Goal: Book appointment/travel/reservation

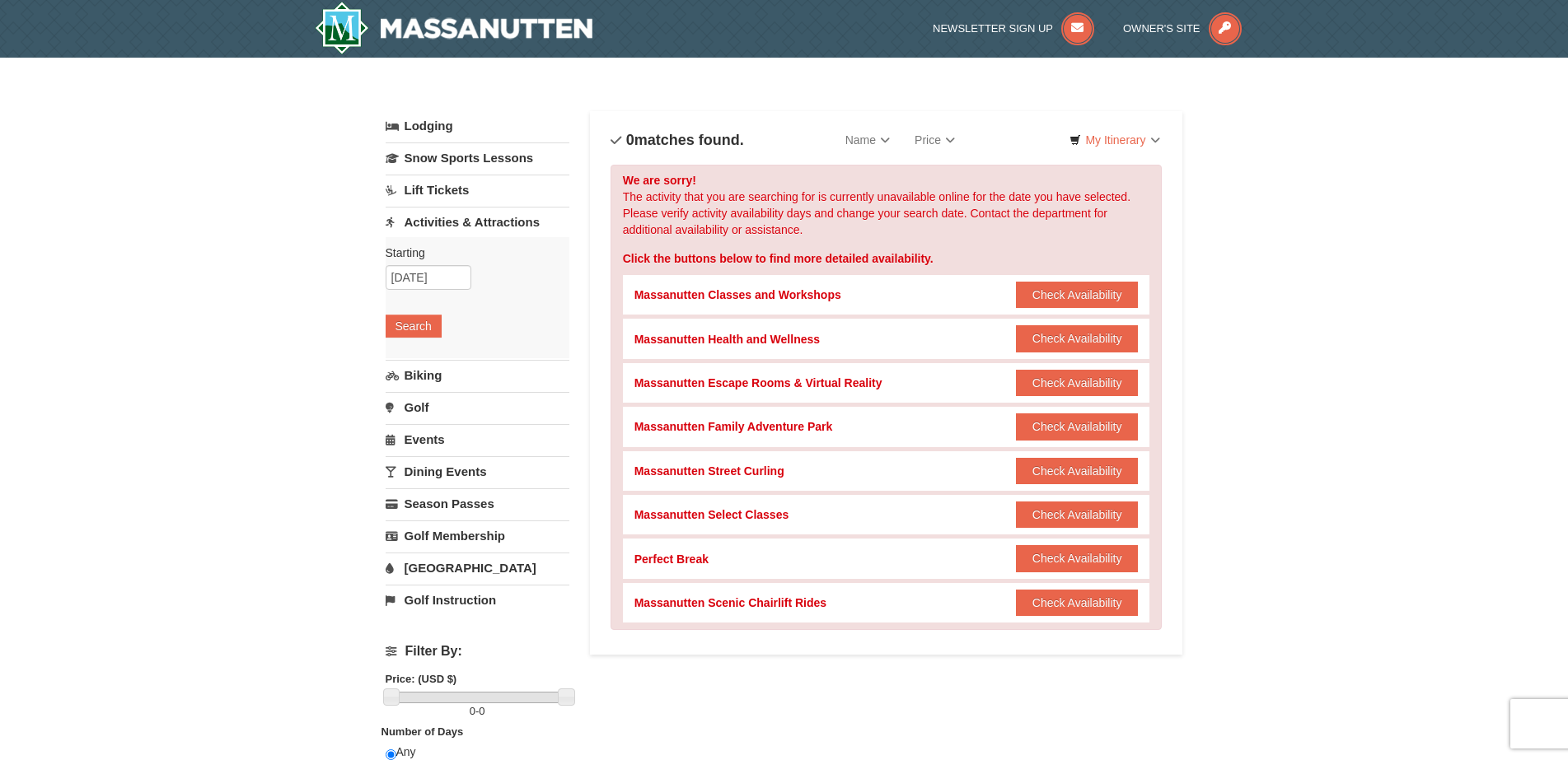
click at [399, 337] on div "Starting Please format dates MM/DD/YYYY [DATE] Search" at bounding box center [477, 297] width 184 height 121
click at [401, 331] on button "Search" at bounding box center [413, 326] width 56 height 23
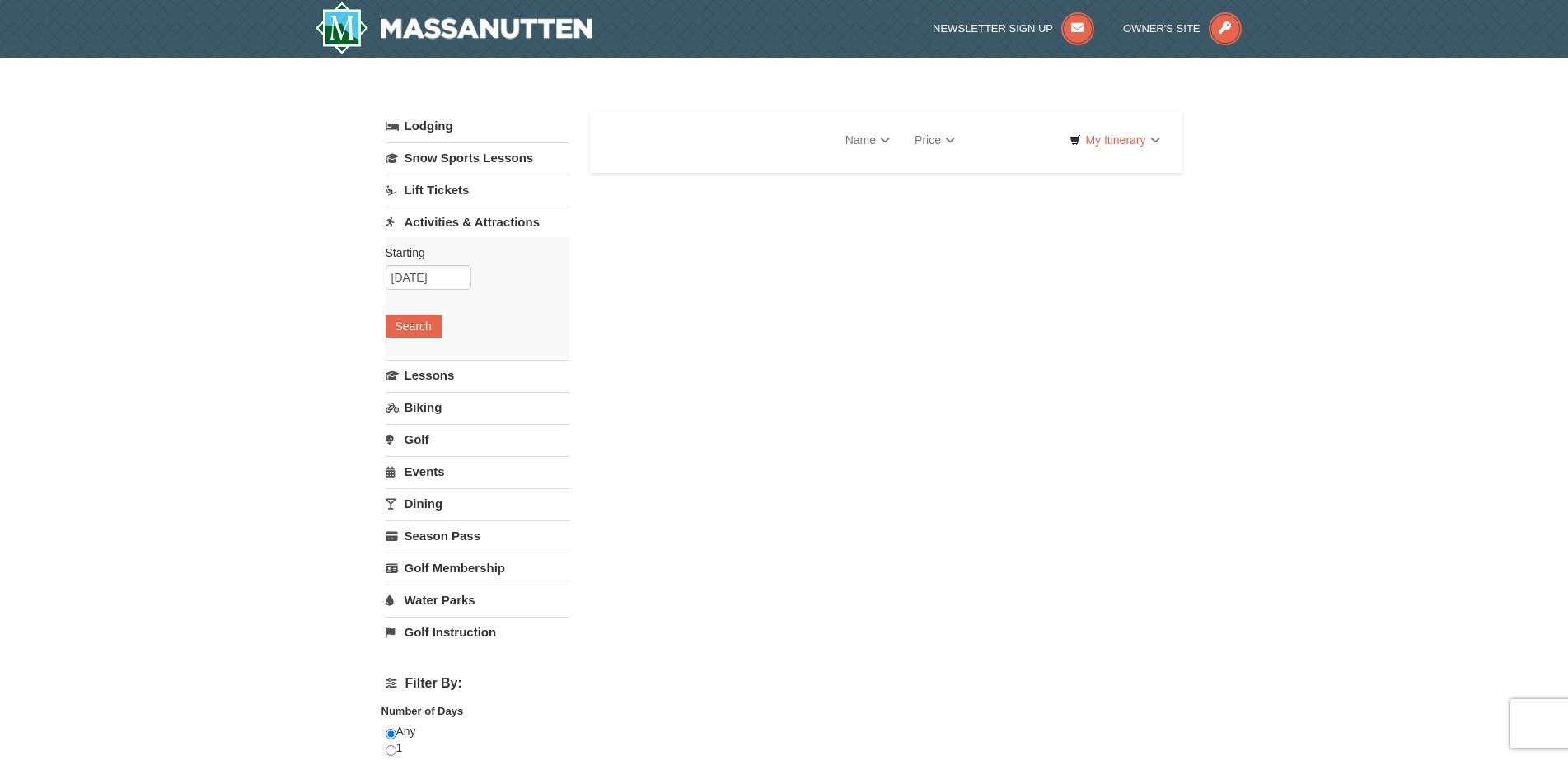
select select "9"
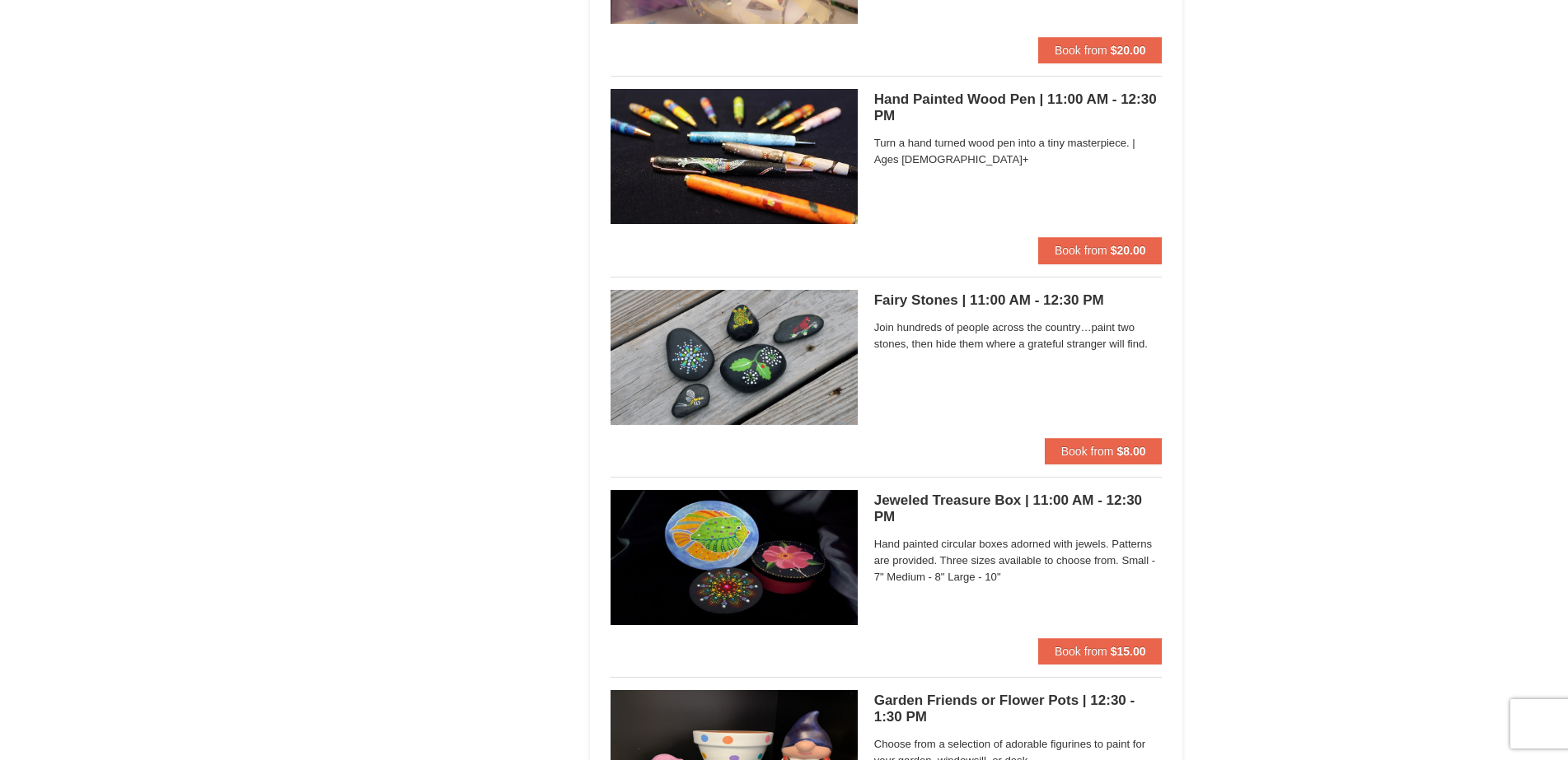
scroll to position [3463, 0]
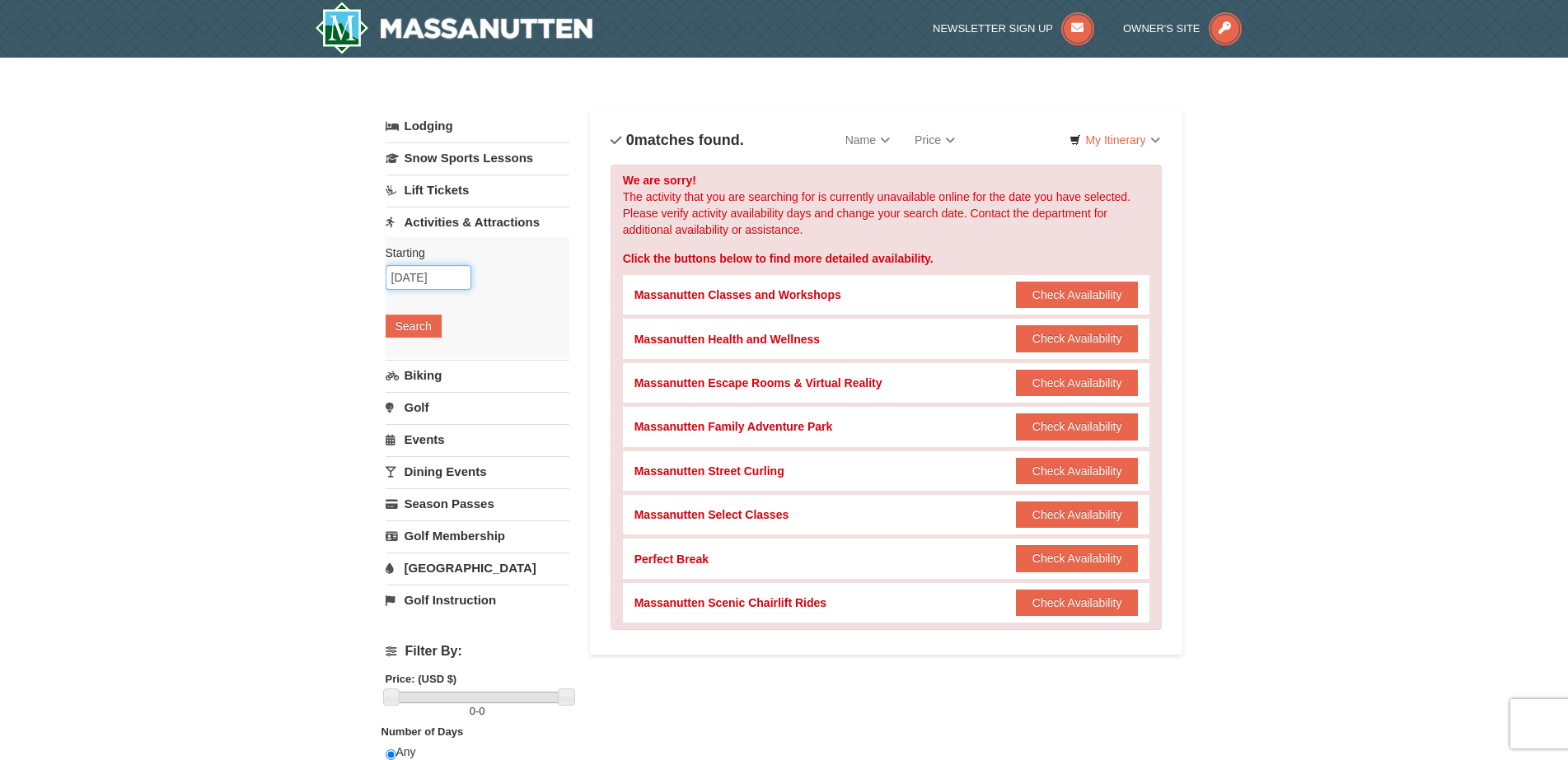
click at [458, 274] on input "[DATE]" at bounding box center [428, 277] width 85 height 24
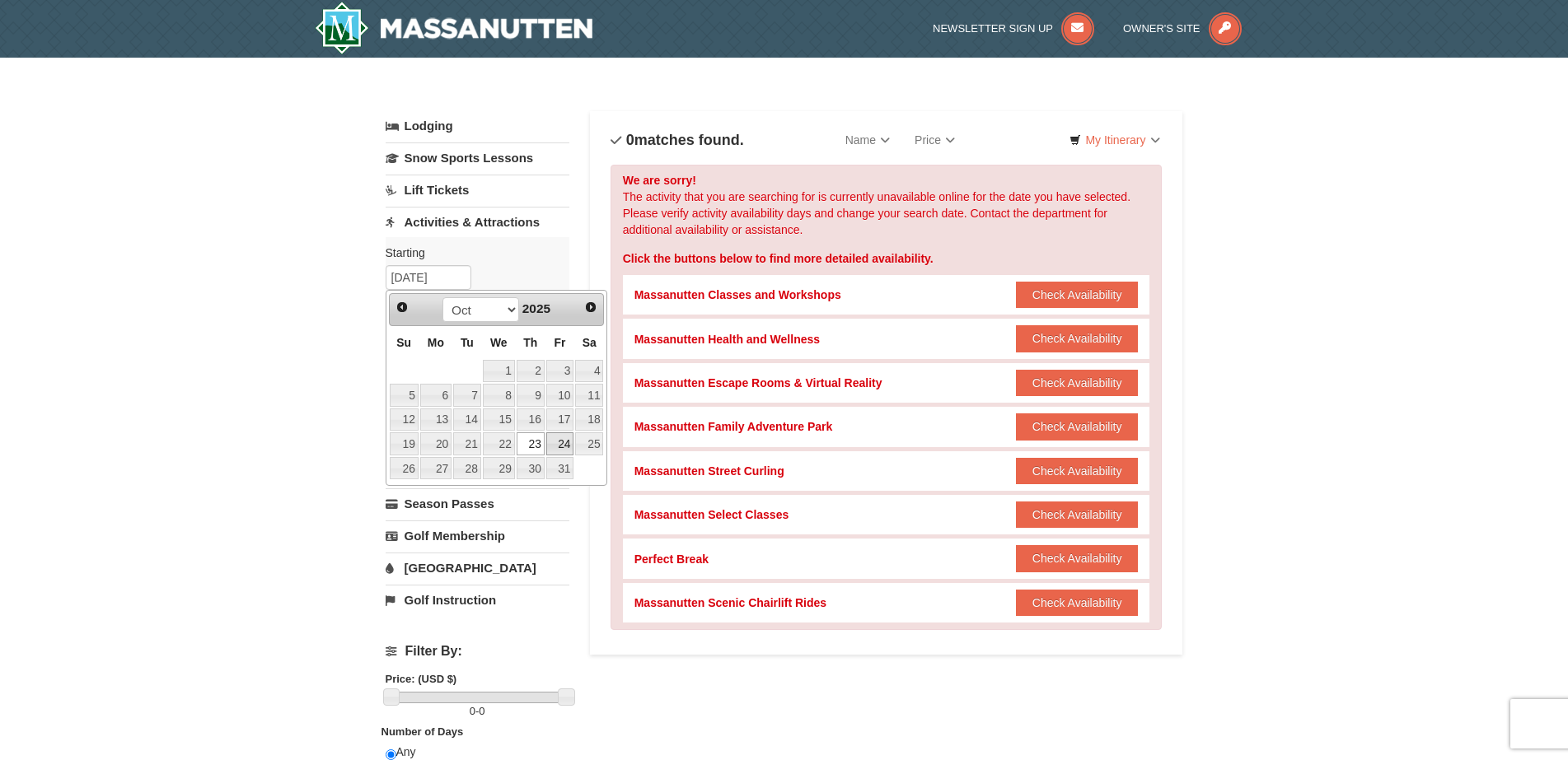
click at [562, 438] on link "24" at bounding box center [561, 444] width 28 height 23
type input "10/24/2025"
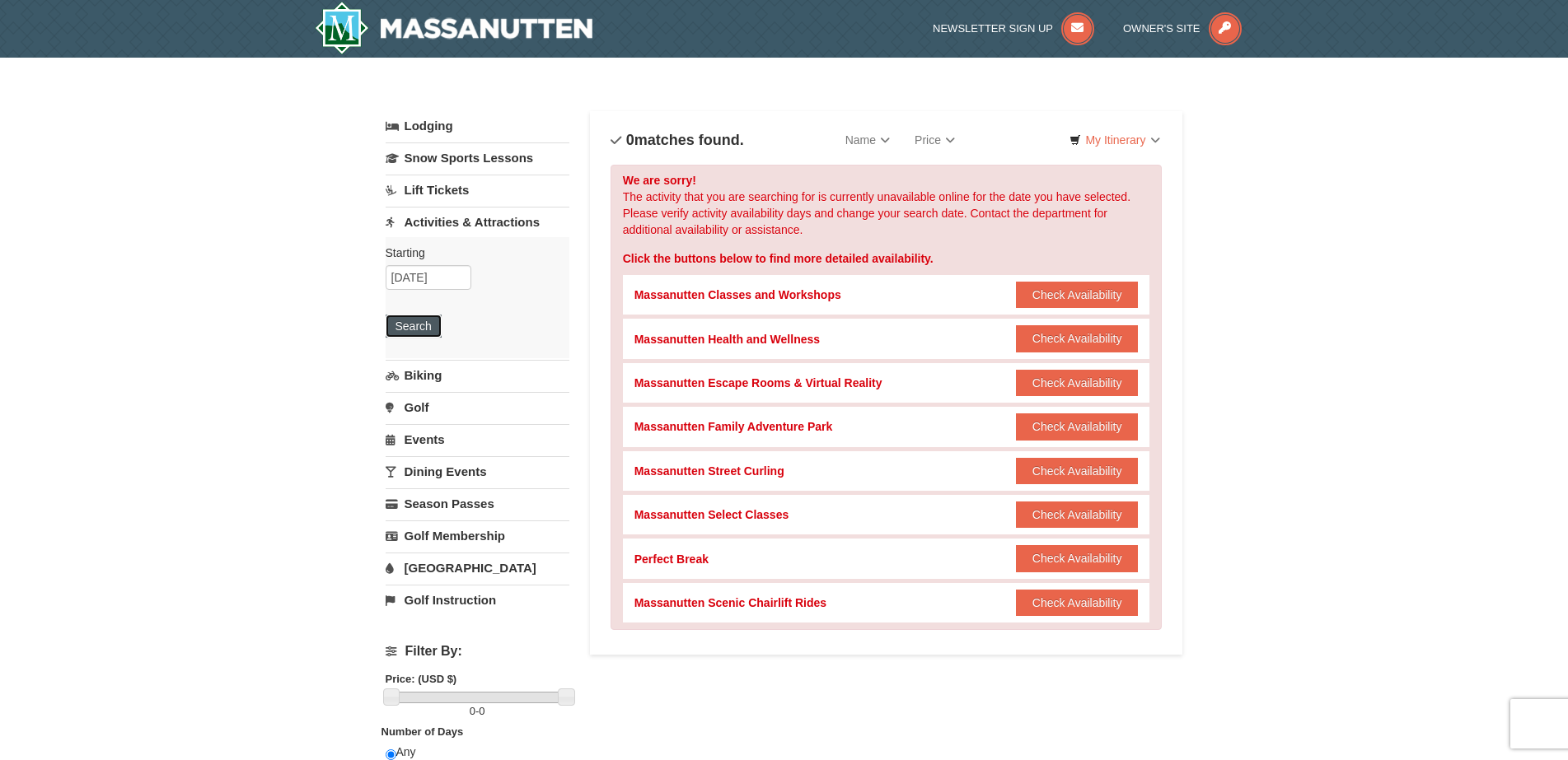
click at [414, 318] on button "Search" at bounding box center [413, 326] width 56 height 23
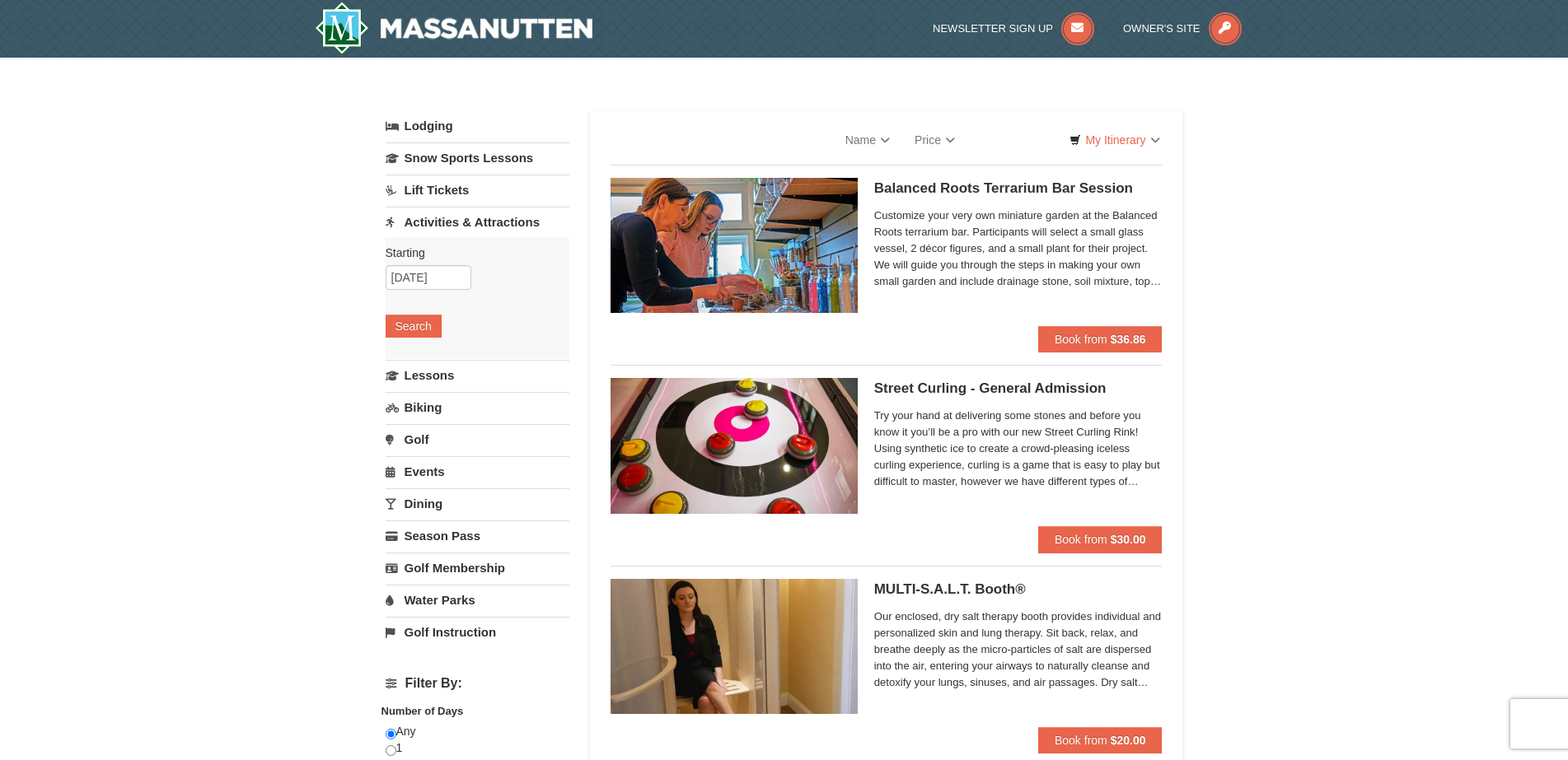
select select "9"
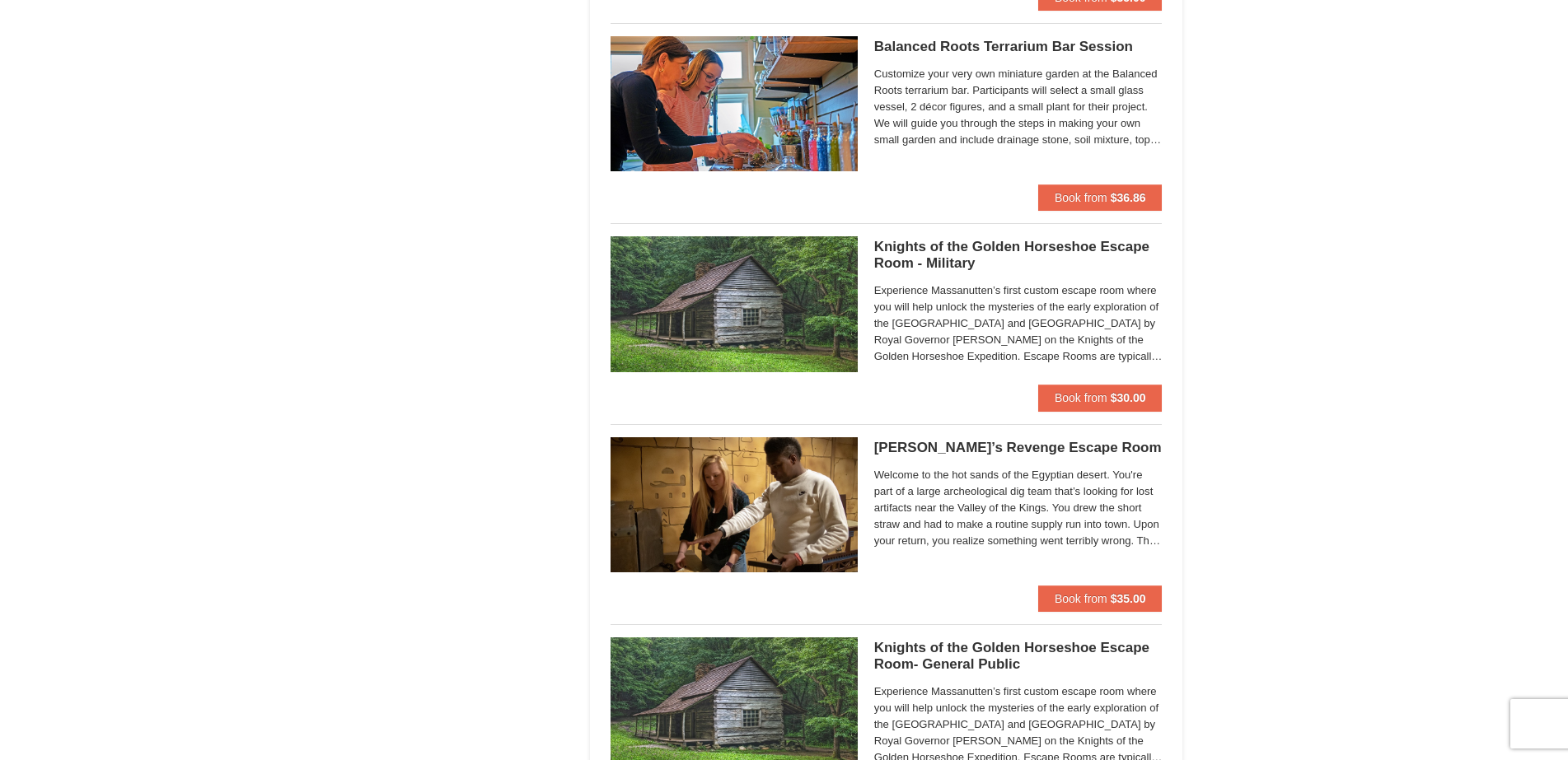
scroll to position [1092, 0]
